Goal: Task Accomplishment & Management: Complete application form

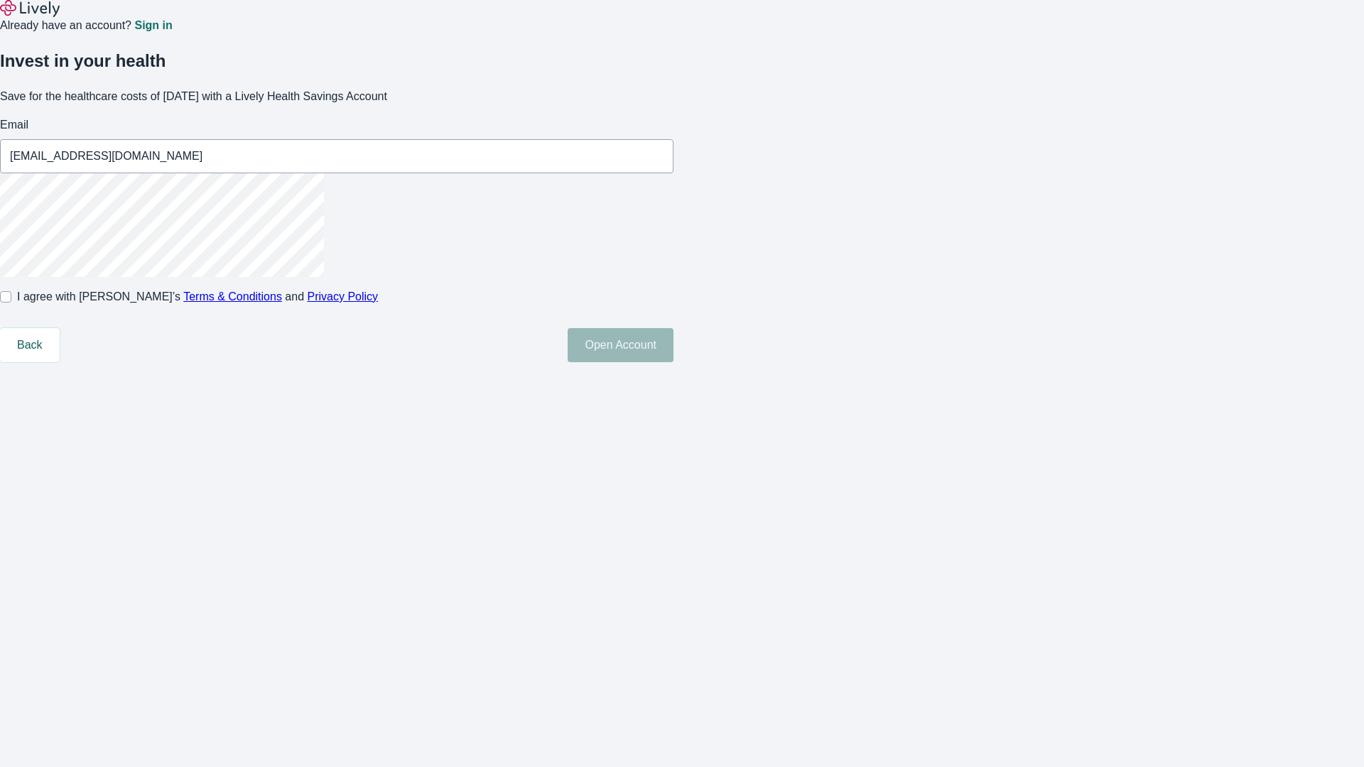
click at [11, 303] on input "I agree with Lively’s Terms & Conditions and Privacy Policy" at bounding box center [5, 296] width 11 height 11
checkbox input "true"
click at [673, 362] on button "Open Account" at bounding box center [620, 345] width 106 height 34
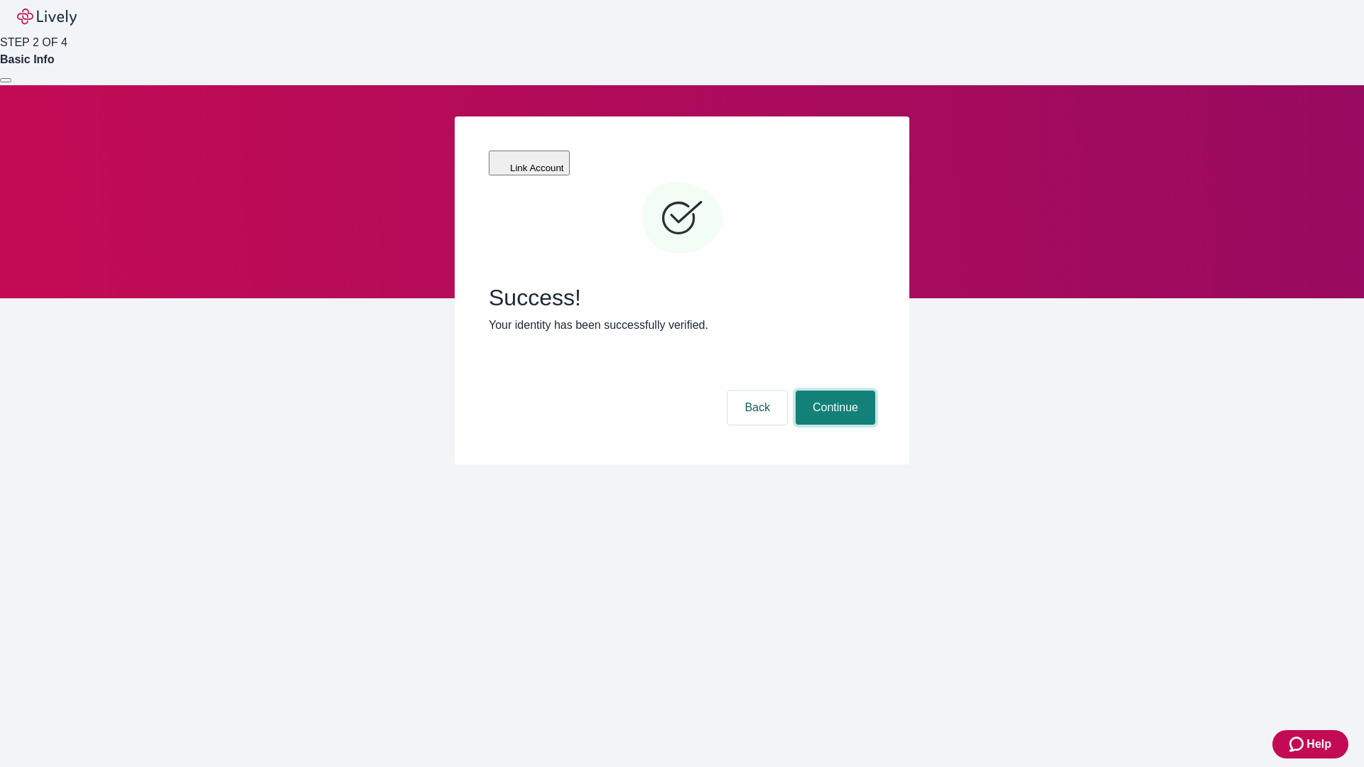
click at [833, 391] on button "Continue" at bounding box center [835, 408] width 80 height 34
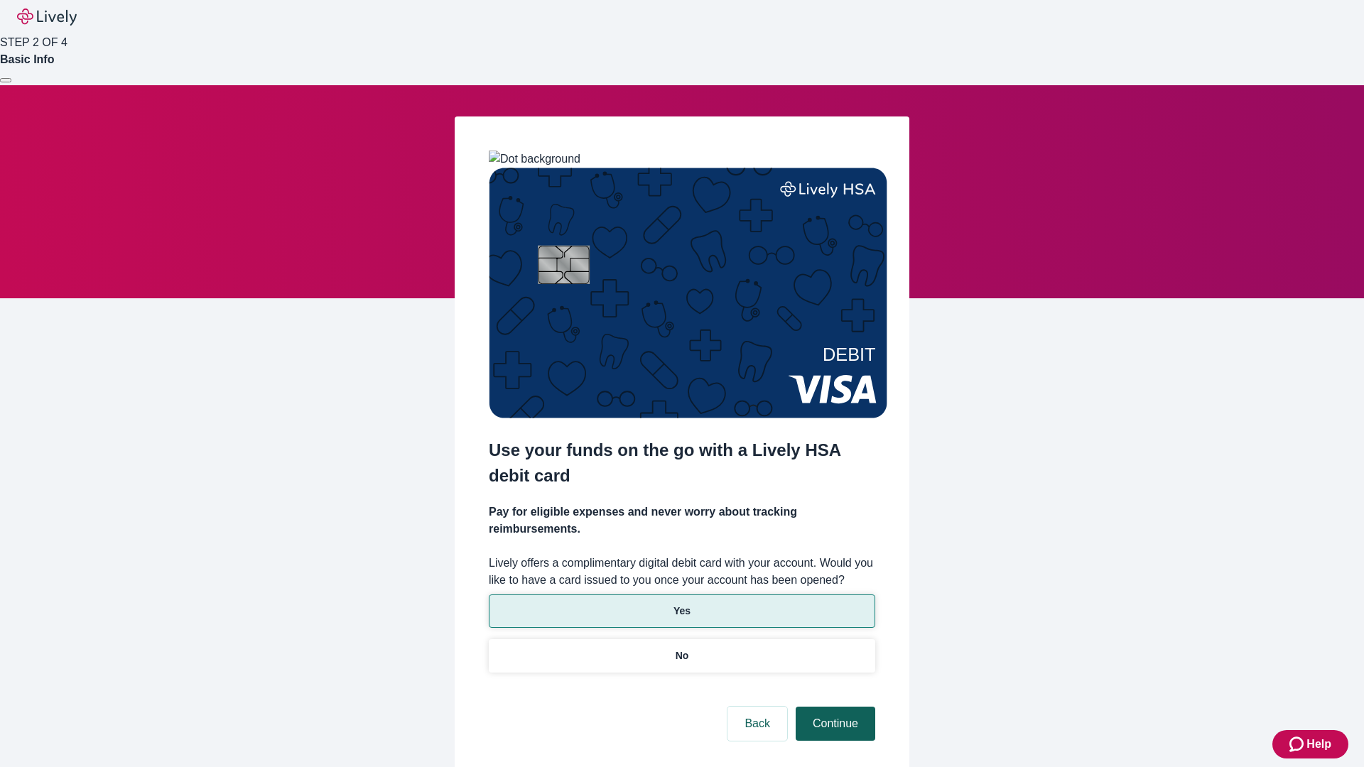
click at [681, 604] on p "Yes" at bounding box center [681, 611] width 17 height 15
click at [833, 707] on button "Continue" at bounding box center [835, 724] width 80 height 34
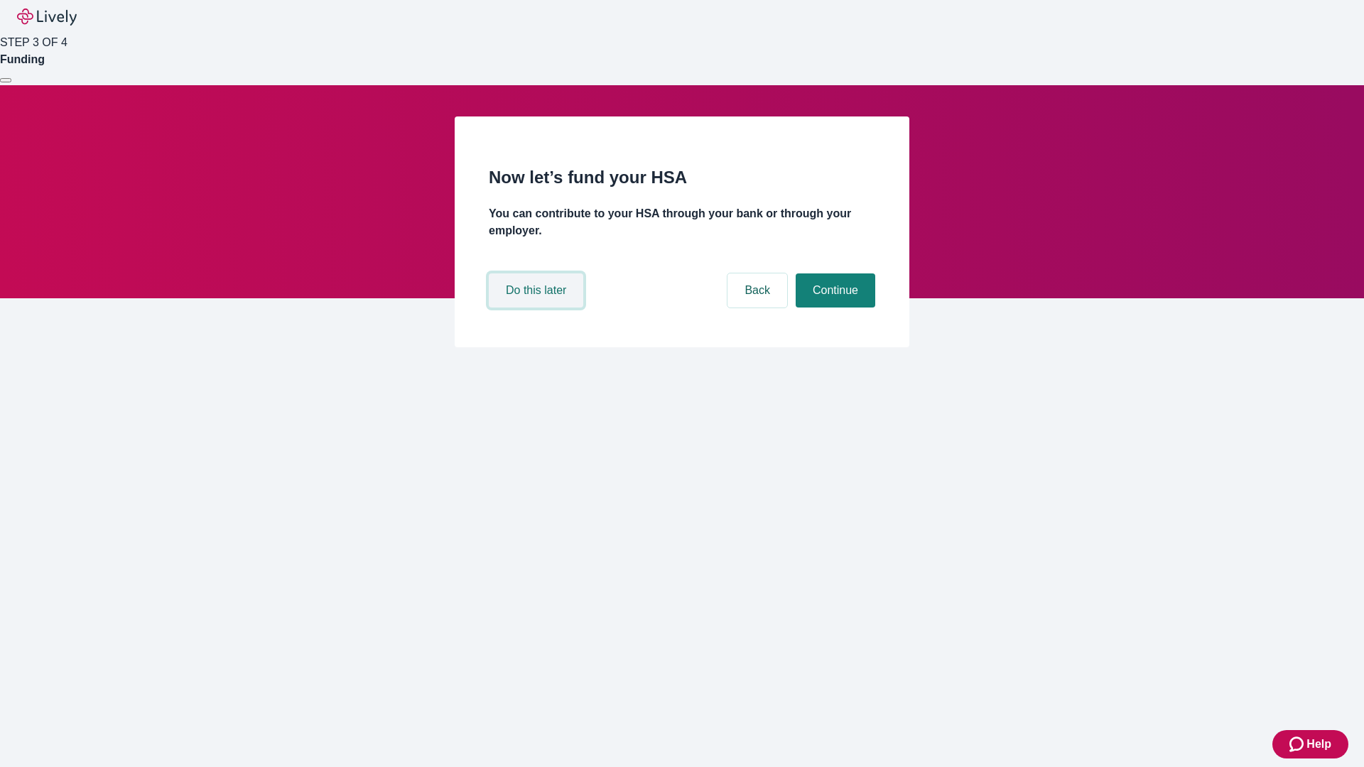
click at [538, 307] on button "Do this later" at bounding box center [536, 290] width 94 height 34
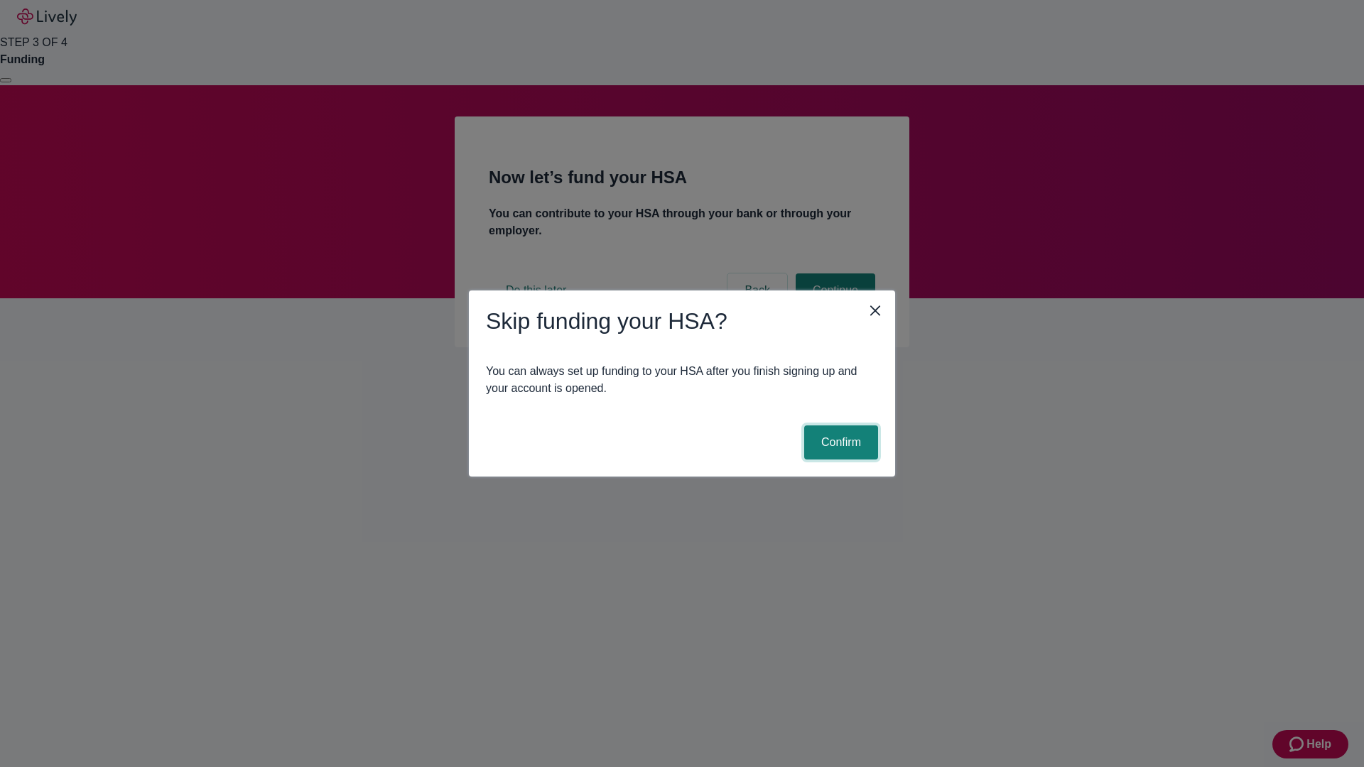
click at [839, 442] on button "Confirm" at bounding box center [841, 442] width 74 height 34
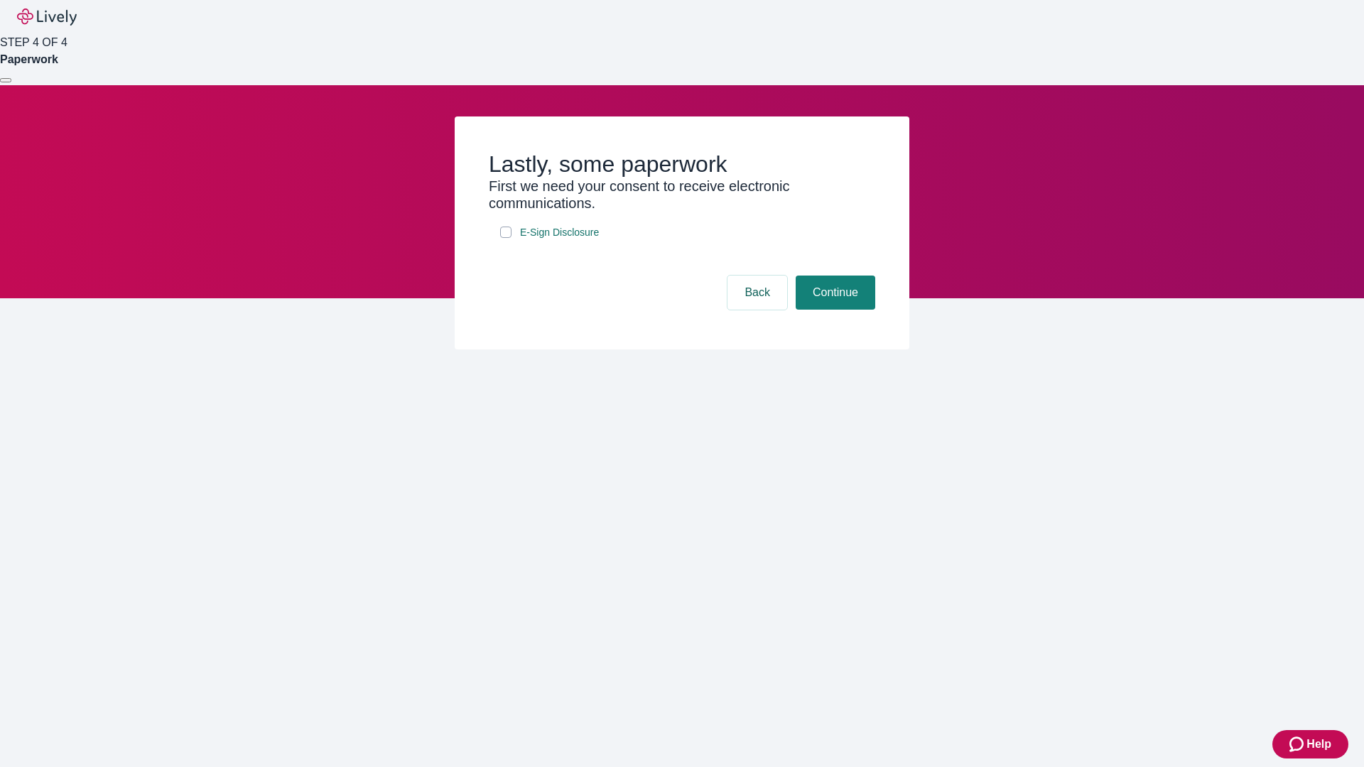
click at [506, 238] on input "E-Sign Disclosure" at bounding box center [505, 232] width 11 height 11
checkbox input "true"
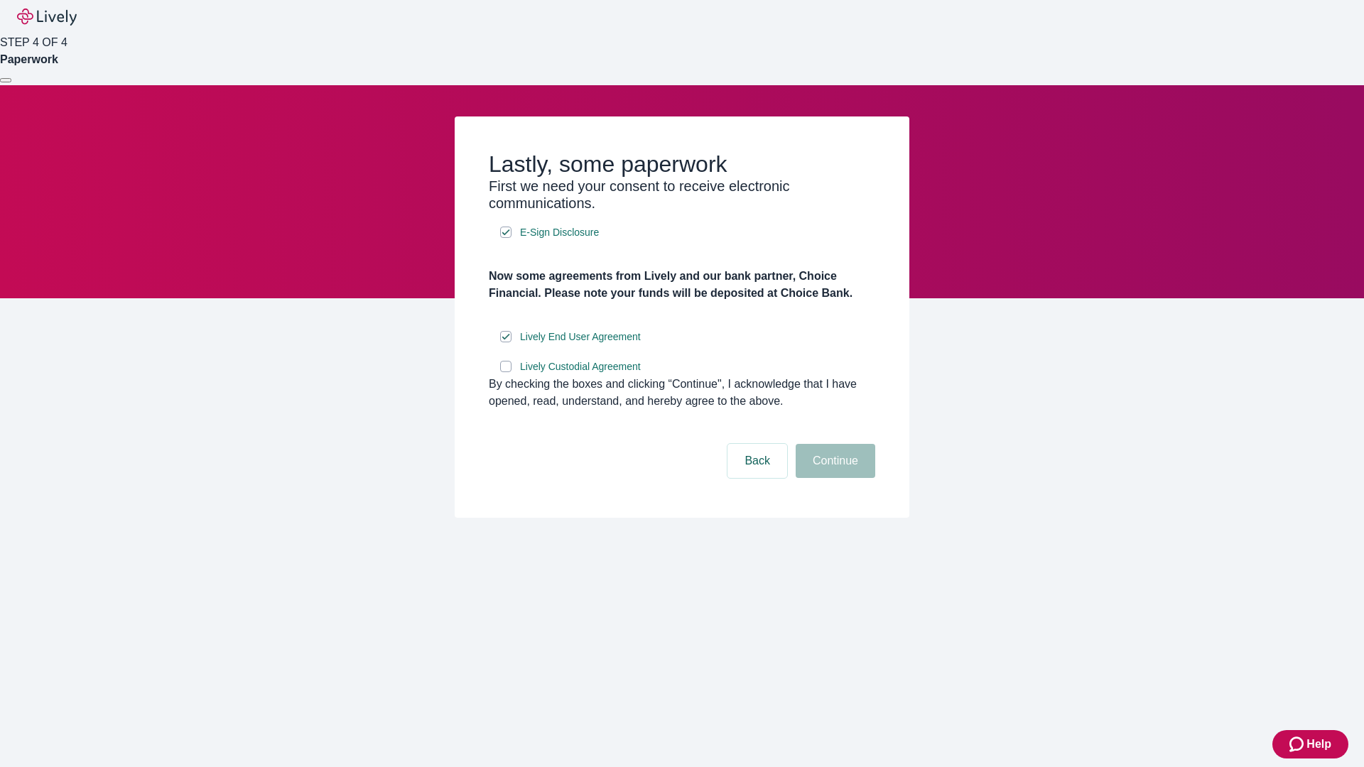
click at [506, 372] on input "Lively Custodial Agreement" at bounding box center [505, 366] width 11 height 11
checkbox input "true"
click at [833, 478] on button "Continue" at bounding box center [835, 461] width 80 height 34
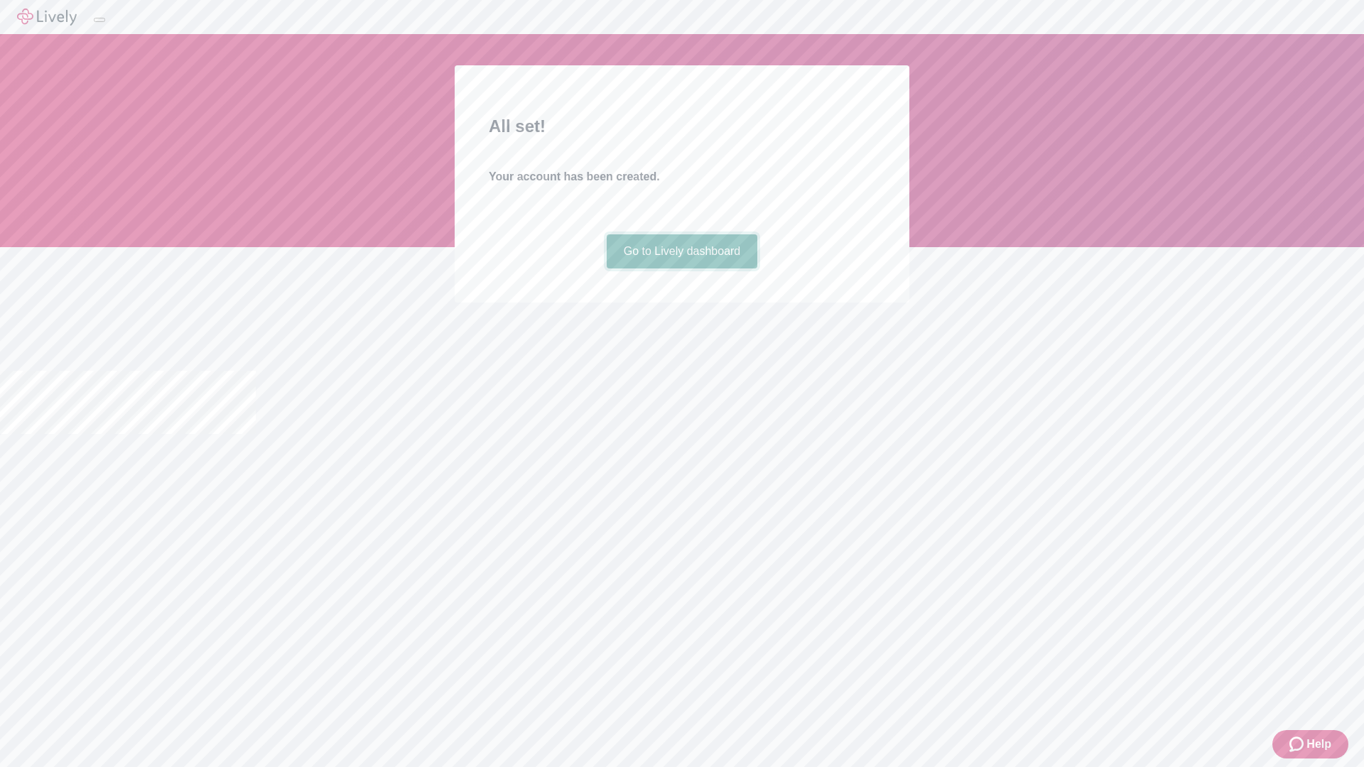
click at [681, 268] on link "Go to Lively dashboard" at bounding box center [681, 251] width 151 height 34
